Goal: Register for event/course

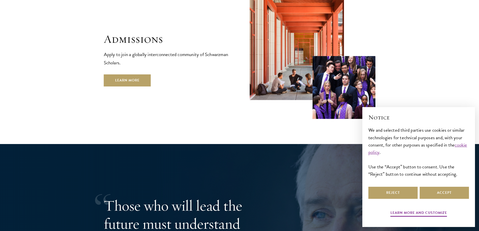
scroll to position [881, 0]
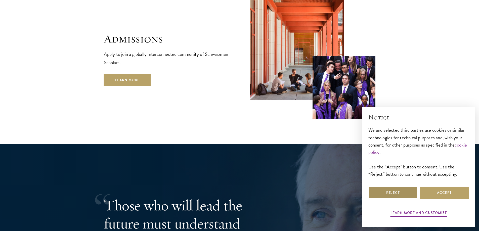
click at [402, 189] on button "Reject" at bounding box center [393, 193] width 49 height 12
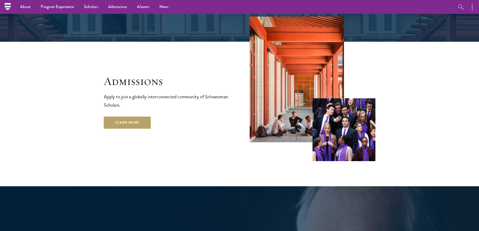
scroll to position [755, 0]
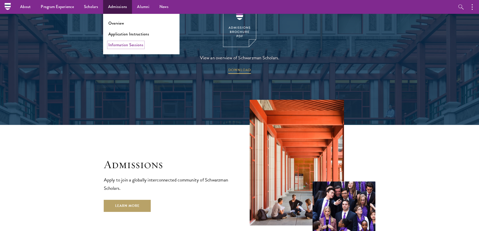
click at [128, 44] on link "Information Sessions" at bounding box center [125, 45] width 35 height 6
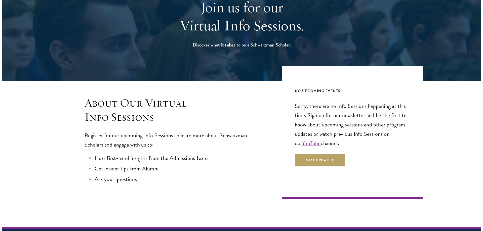
scroll to position [76, 0]
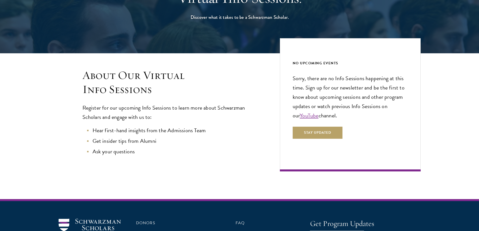
click at [253, 118] on p "Register for our upcoming Info Sessions to learn more about Schwarzman Scholars…" at bounding box center [171, 112] width 177 height 19
click at [308, 138] on button "Stay Updated" at bounding box center [318, 133] width 50 height 12
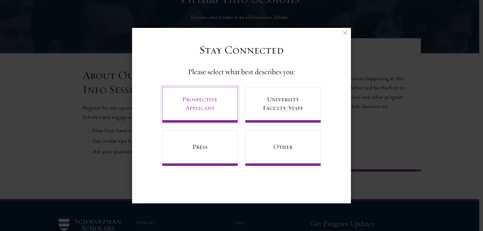
click at [204, 107] on link "Prospective Applicant" at bounding box center [200, 105] width 76 height 36
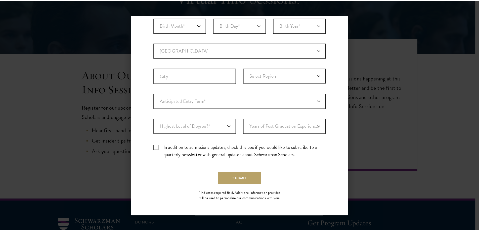
scroll to position [0, 0]
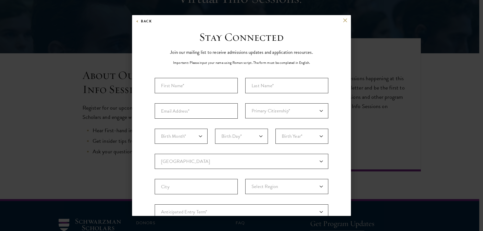
click at [408, 54] on div "Back Stay Connected Please select what best describes you: Prospective Applican…" at bounding box center [241, 115] width 483 height 201
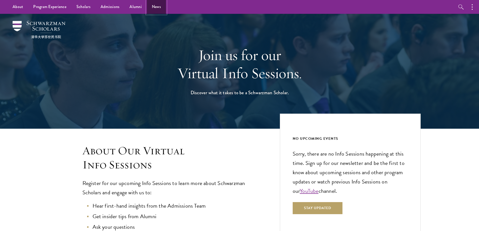
click at [153, 7] on link "News" at bounding box center [156, 7] width 19 height 14
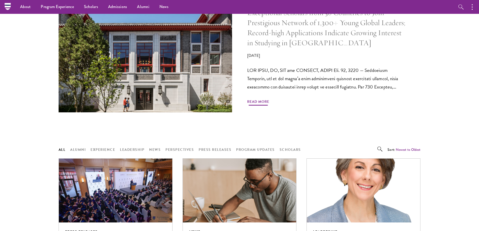
scroll to position [151, 0]
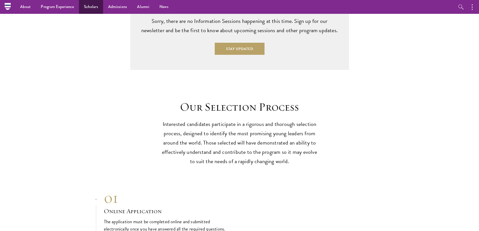
scroll to position [1284, 0]
